Goal: Check status: Check status

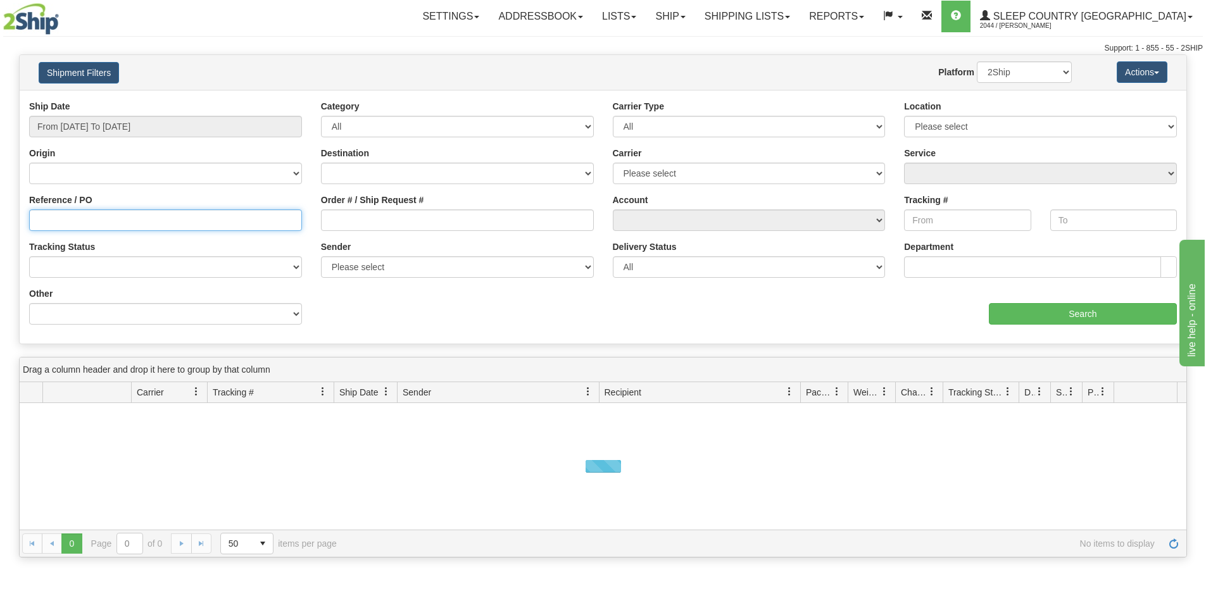
drag, startPoint x: 63, startPoint y: 218, endPoint x: 47, endPoint y: 222, distance: 16.1
click at [63, 218] on input "Reference / PO" at bounding box center [165, 221] width 273 height 22
paste input "9000H988935"
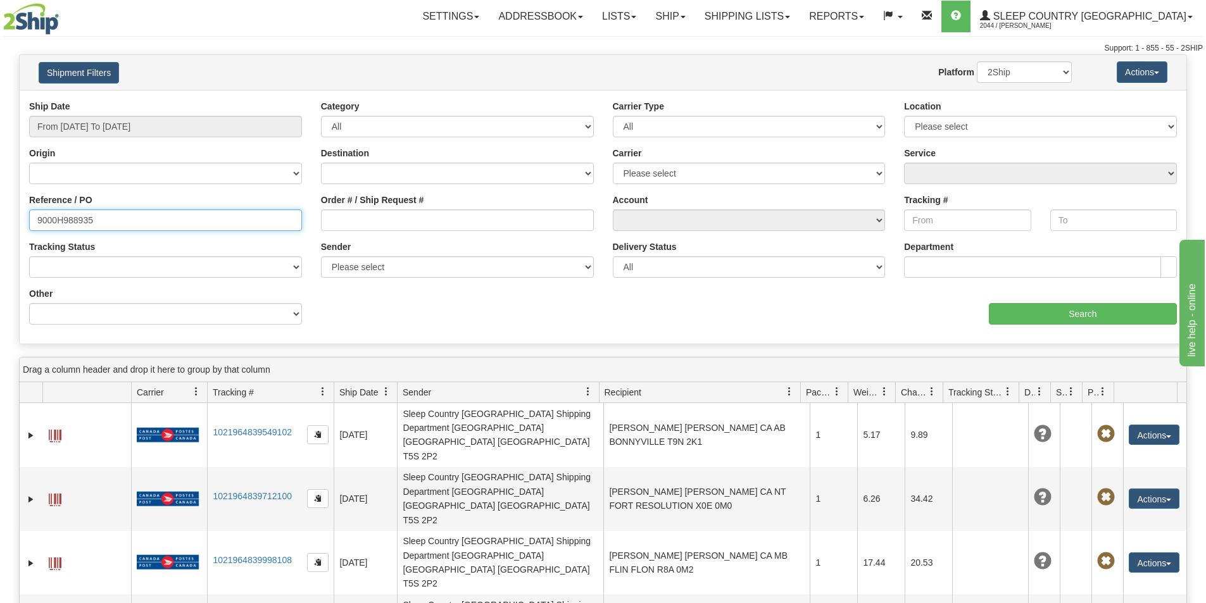
click at [37, 222] on input "9000H988935" at bounding box center [165, 221] width 273 height 22
type input "9000H988935"
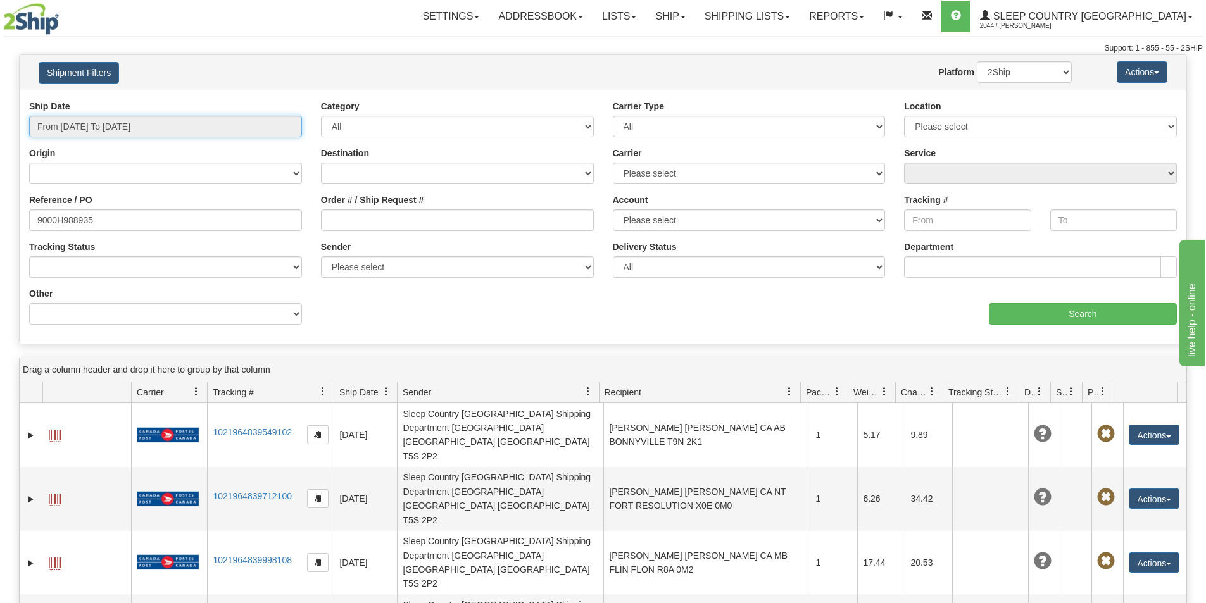
click at [96, 125] on input "From [DATE] To [DATE]" at bounding box center [165, 127] width 273 height 22
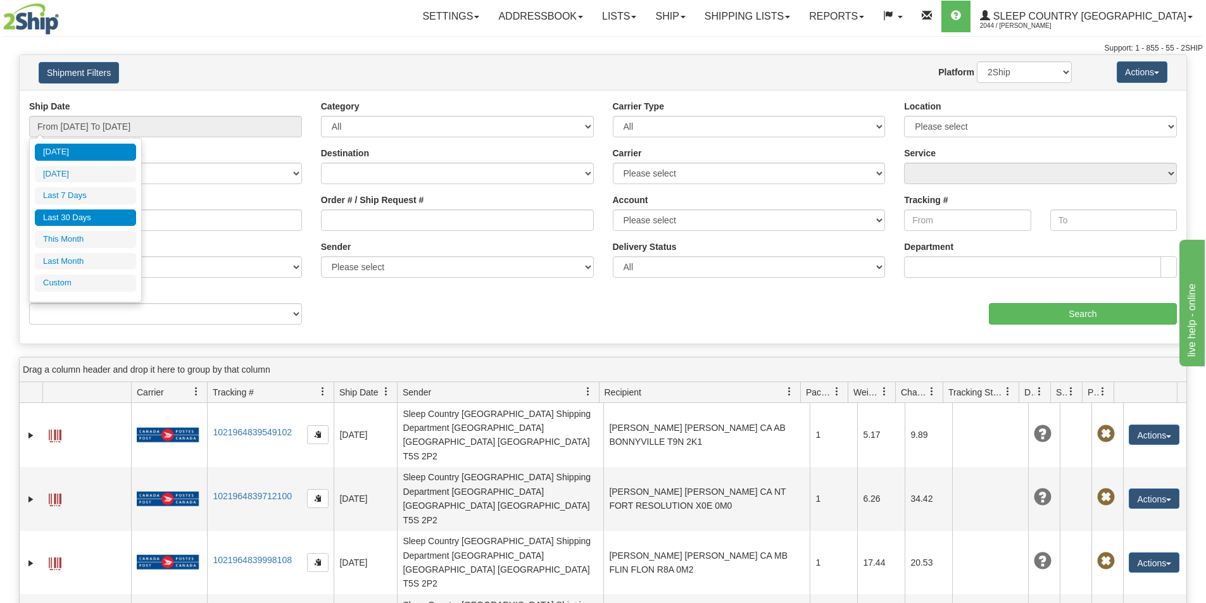
click at [78, 223] on li "Last 30 Days" at bounding box center [85, 218] width 101 height 17
type input "From [DATE] To [DATE]"
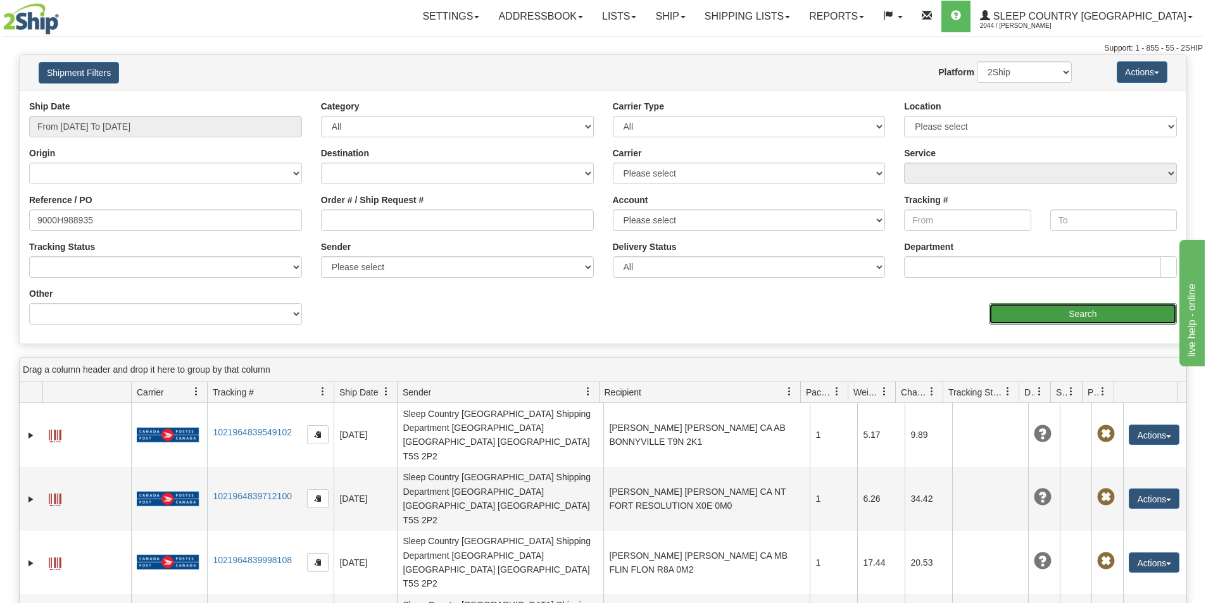
click at [1139, 322] on input "Search" at bounding box center [1083, 314] width 188 height 22
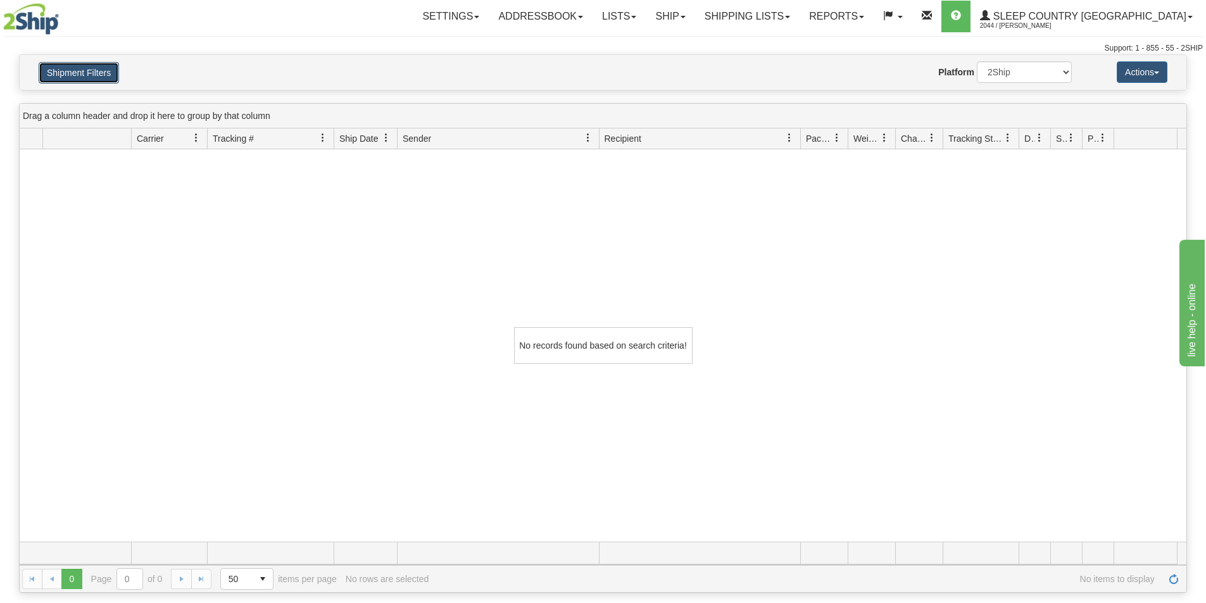
click at [91, 74] on button "Shipment Filters" at bounding box center [79, 73] width 80 height 22
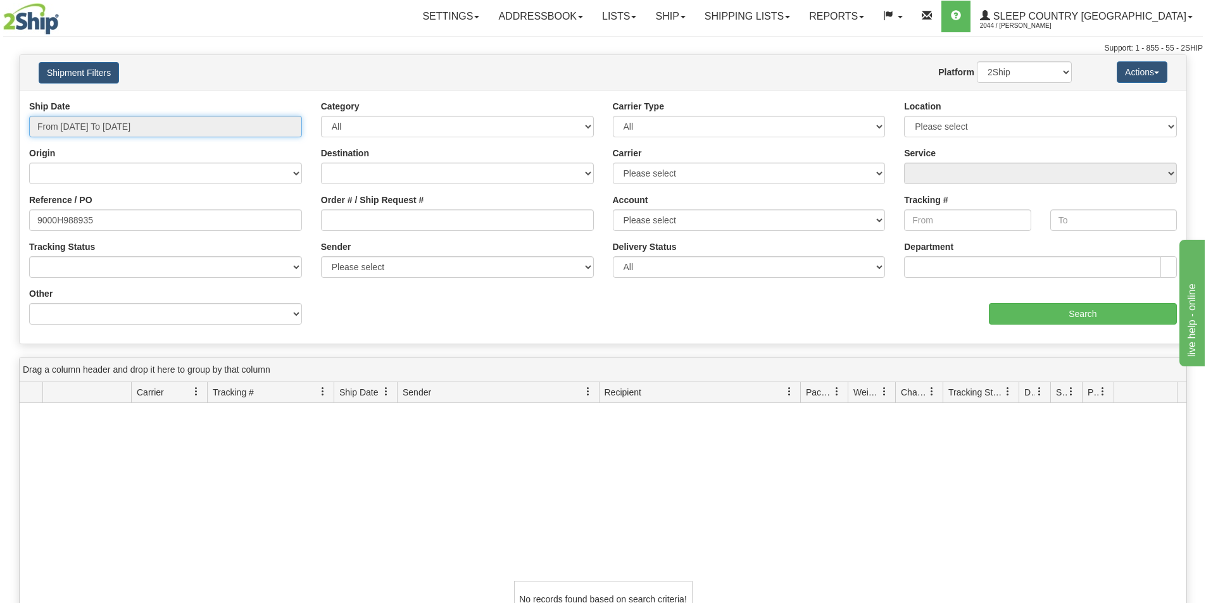
click at [122, 118] on input "From [DATE] To [DATE]" at bounding box center [165, 127] width 273 height 22
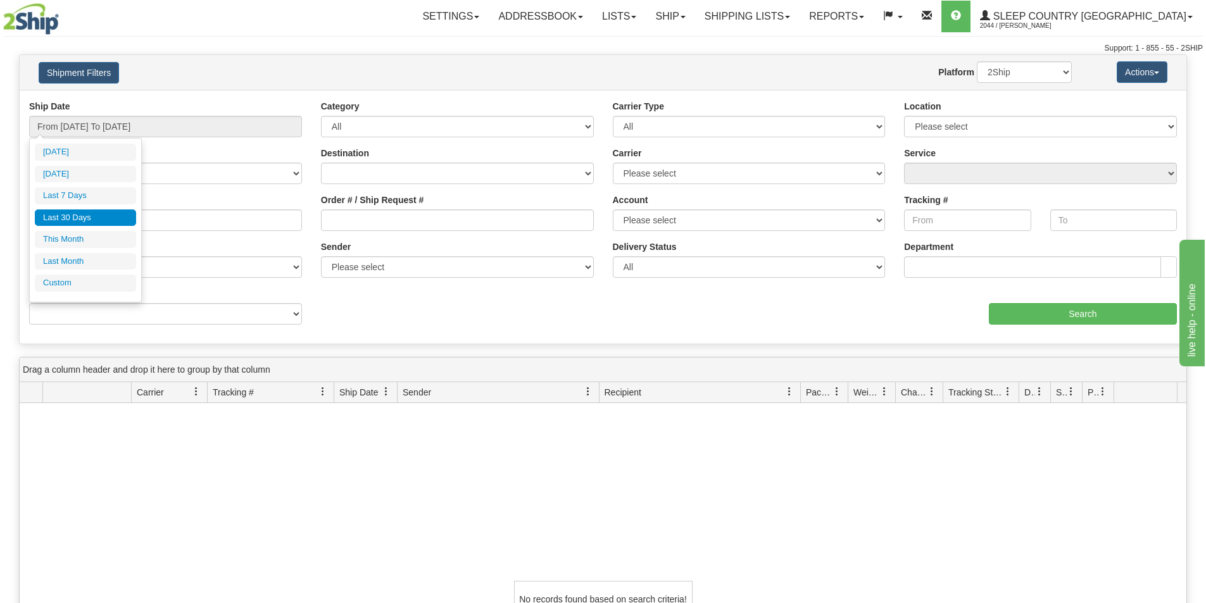
click at [100, 219] on li "Last 30 Days" at bounding box center [85, 218] width 101 height 17
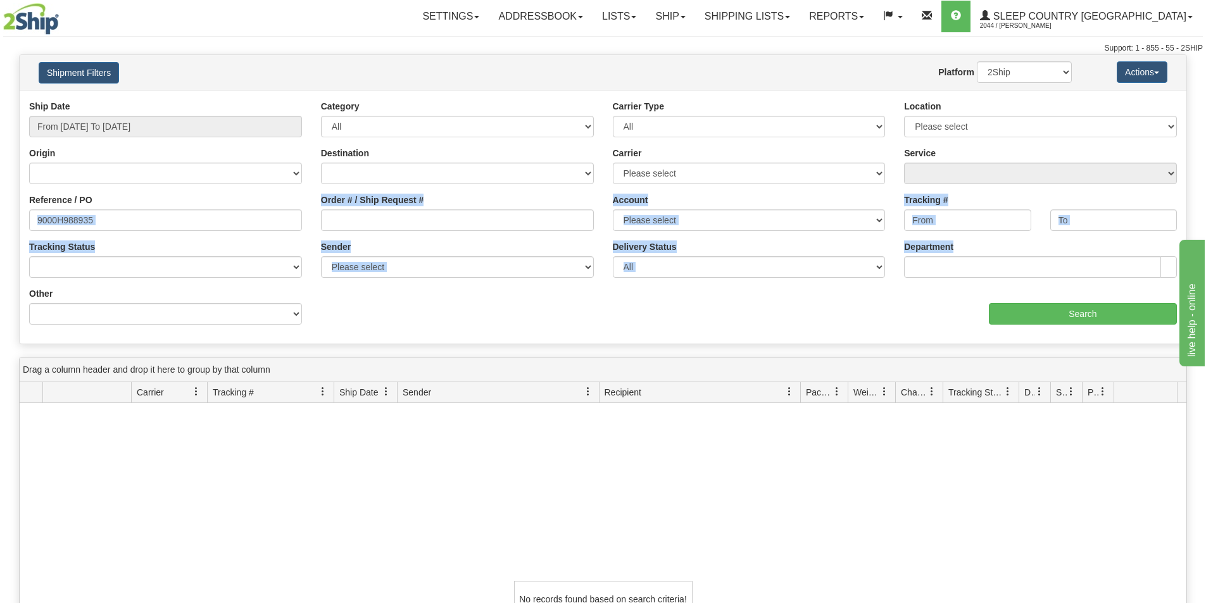
drag, startPoint x: 113, startPoint y: 233, endPoint x: -9, endPoint y: 227, distance: 121.7
click at [0, 227] on html "Upgrade Account Cancel Toggle navigation Settings New Senders" at bounding box center [603, 301] width 1206 height 603
drag, startPoint x: 145, startPoint y: 231, endPoint x: 139, endPoint y: 201, distance: 30.3
click at [145, 230] on div "Reference / PO 9000H988935" at bounding box center [166, 217] width 292 height 47
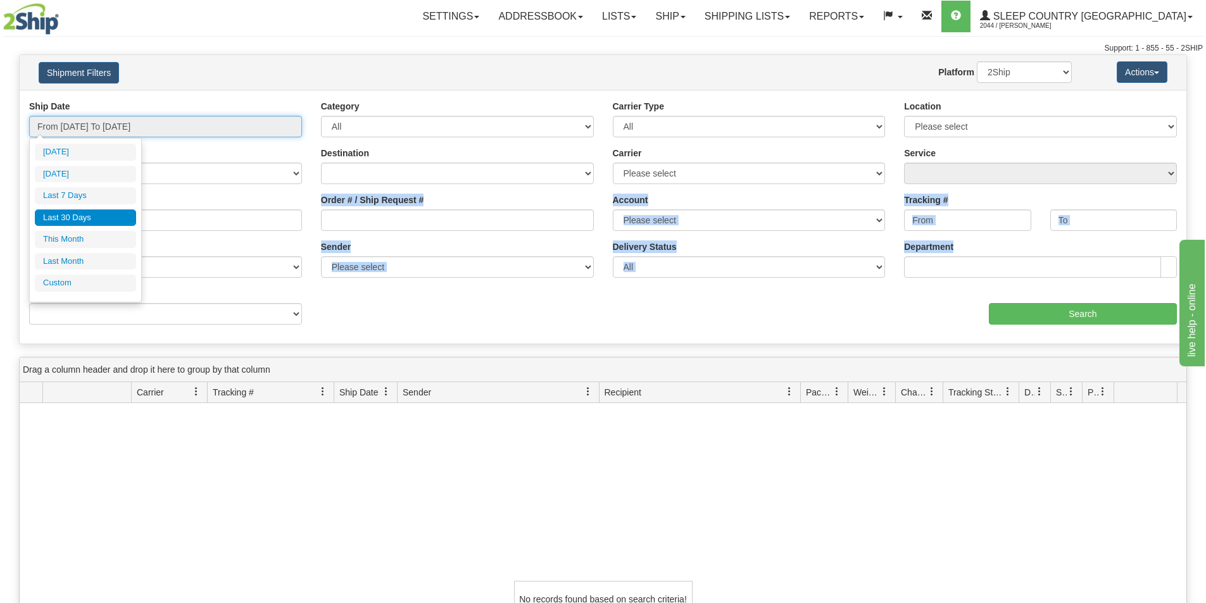
click at [146, 121] on input "From [DATE] To [DATE]" at bounding box center [165, 127] width 273 height 22
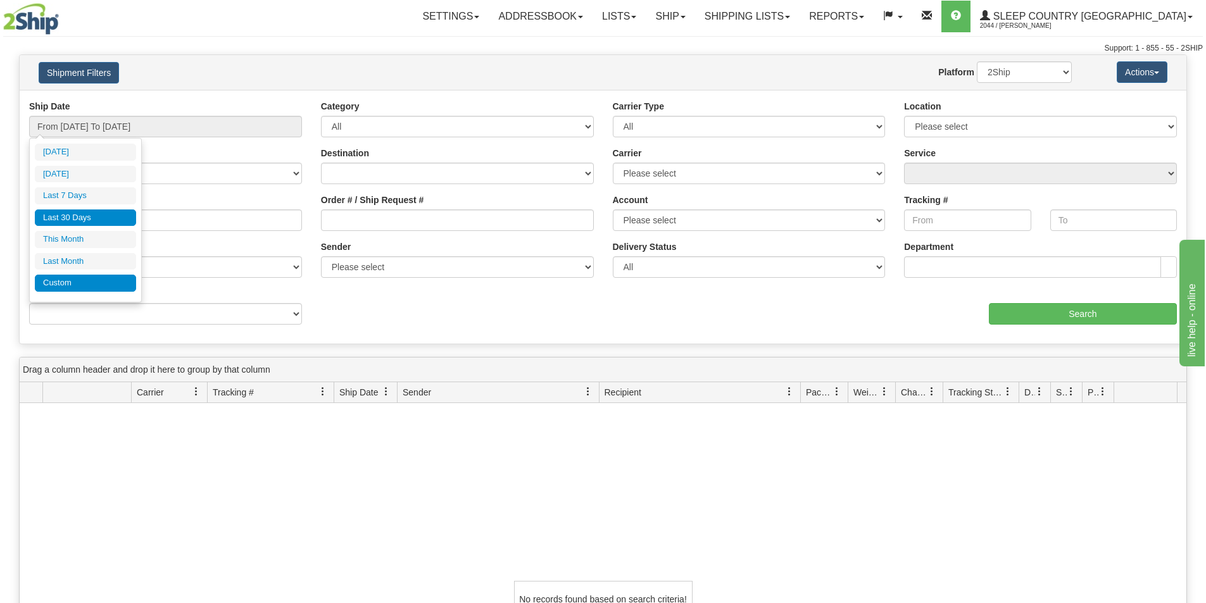
click at [89, 279] on li "Custom" at bounding box center [85, 283] width 101 height 17
type input "[DATE]"
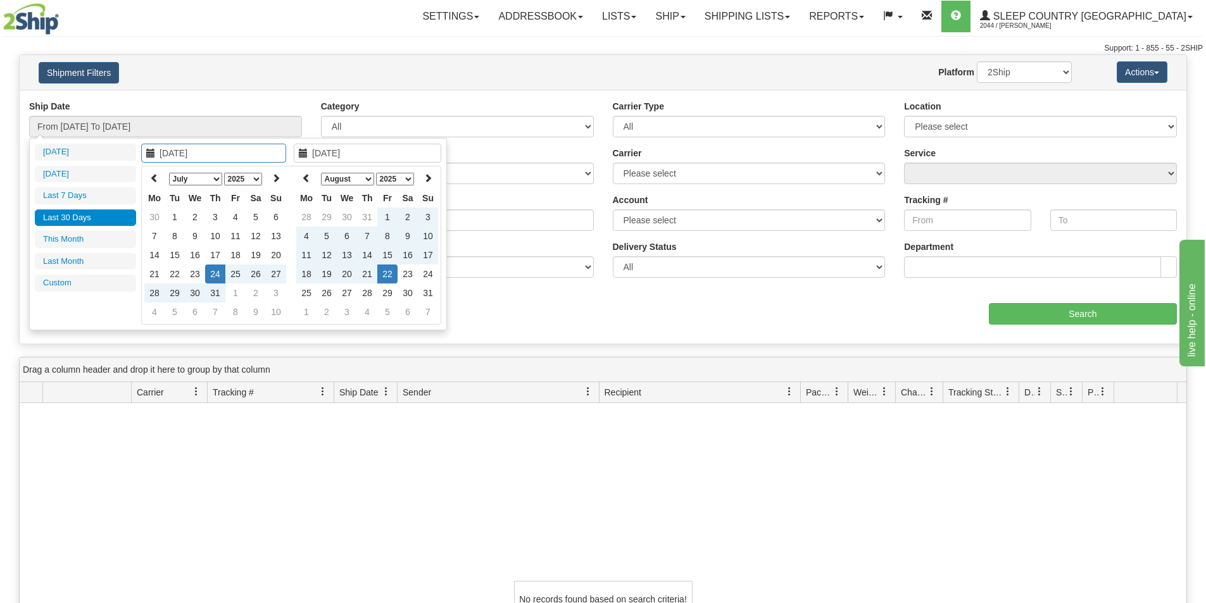
type input "[DATE]"
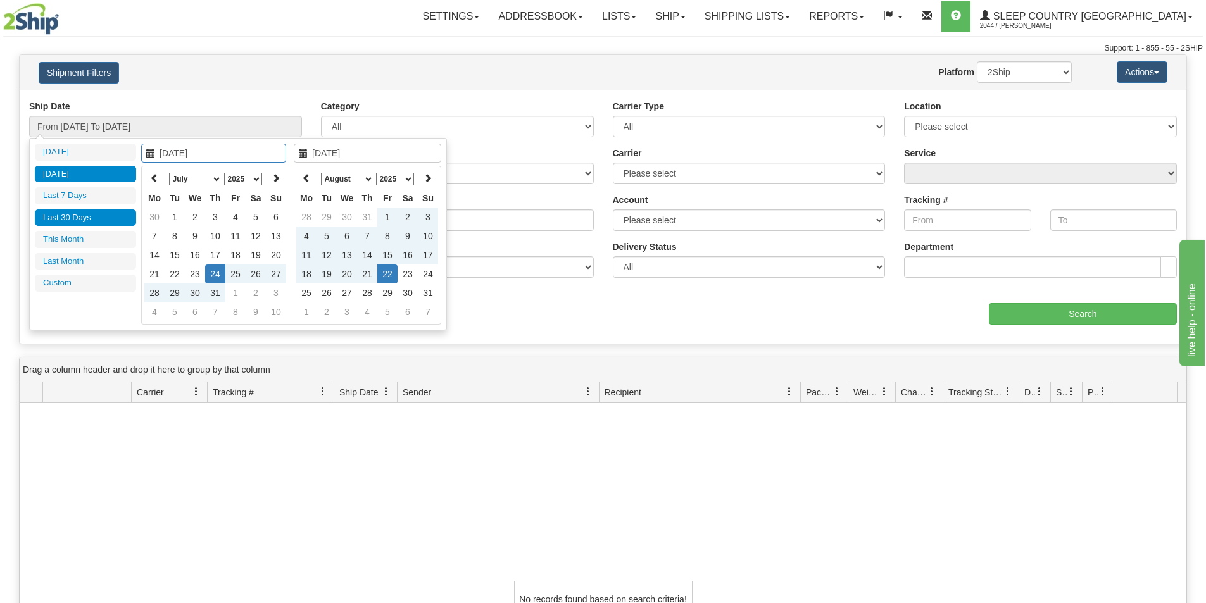
type input "[DATE]"
click at [223, 223] on td "3" at bounding box center [215, 217] width 20 height 19
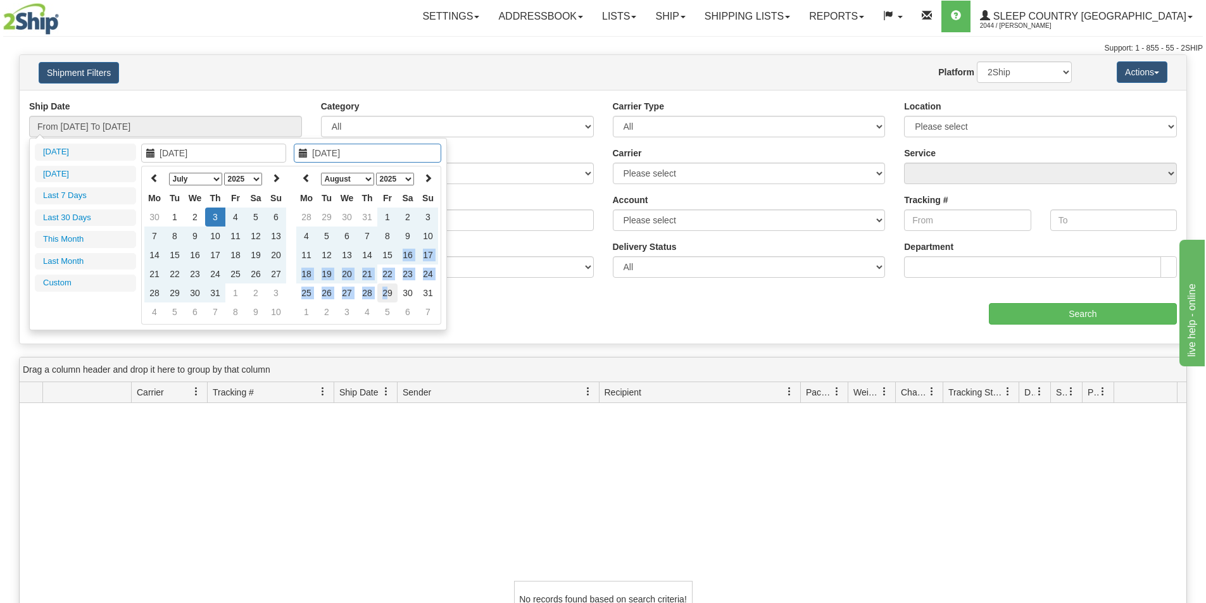
drag, startPoint x: 387, startPoint y: 280, endPoint x: 386, endPoint y: 287, distance: 7.7
click at [386, 287] on tbody "28 29 30 31 1 2 3 4 5 6 7 8 9 10 11 12 13 14 15 16 17 18 19 20 21 22 23 24 25 2…" at bounding box center [367, 265] width 142 height 114
type input "[DATE]"
click at [386, 249] on td "15" at bounding box center [387, 255] width 20 height 19
type input "From [DATE] To [DATE]"
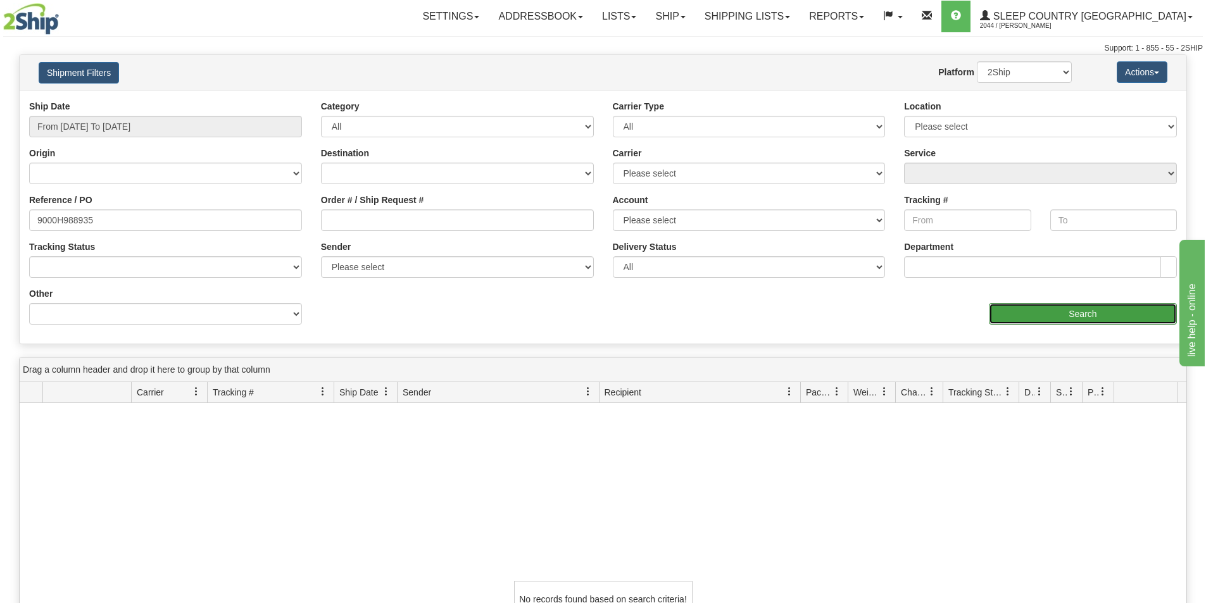
click at [1056, 313] on input "Search" at bounding box center [1083, 314] width 188 height 22
